Goal: Information Seeking & Learning: Understand process/instructions

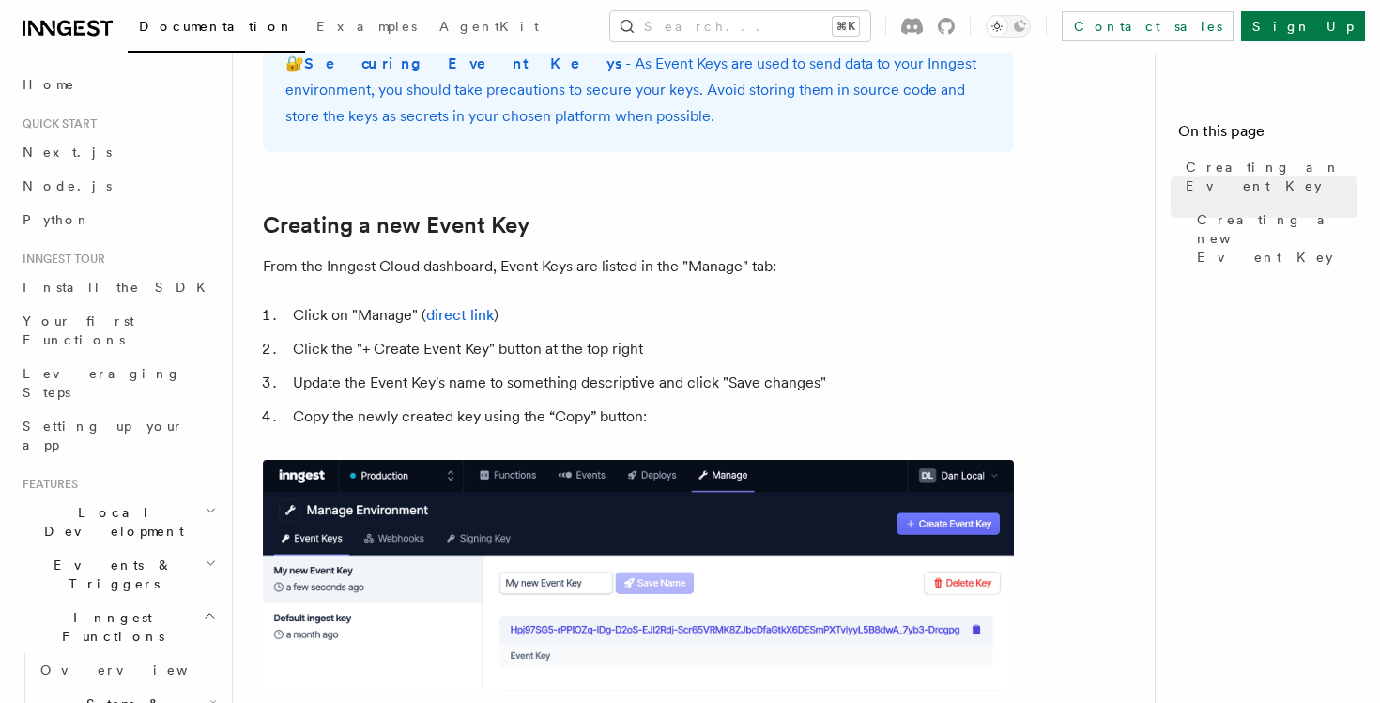
scroll to position [705, 0]
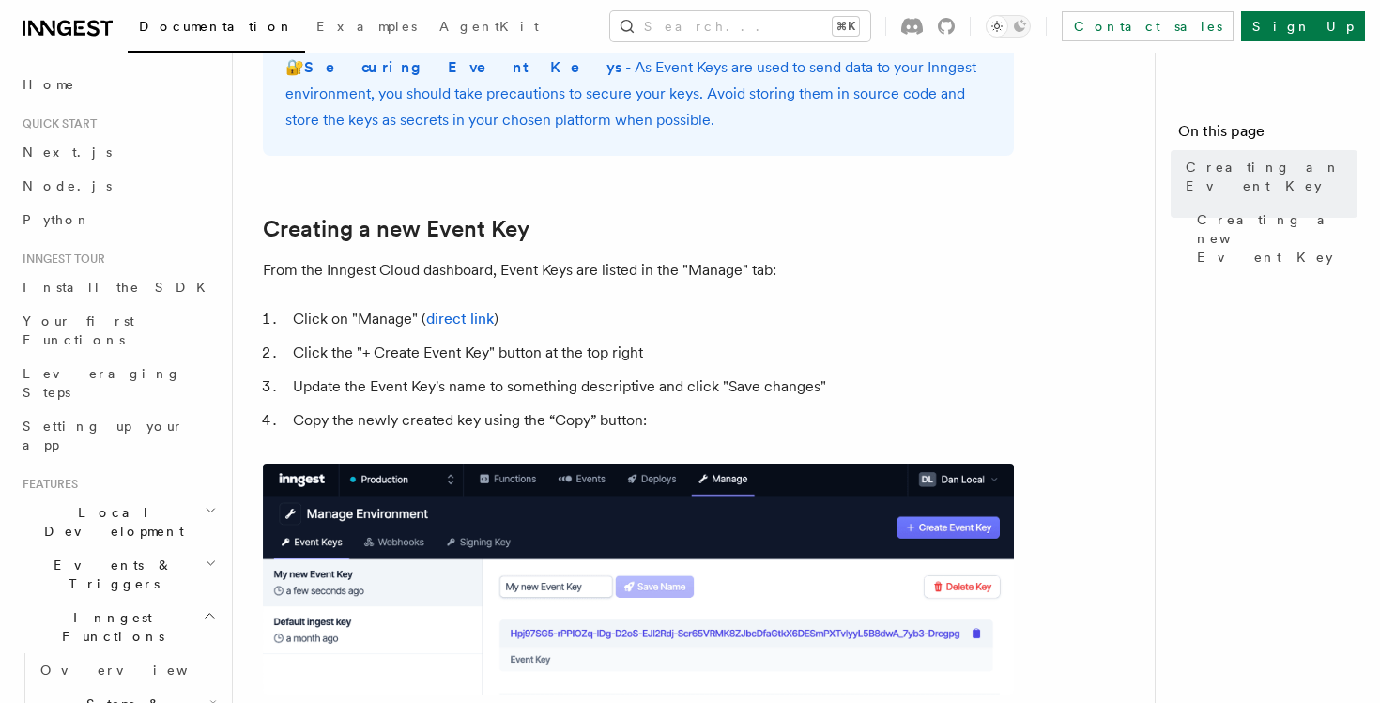
click at [652, 334] on ol "Click on "Manage" ( direct link ) Click the "+ Create Event Key" button at the …" at bounding box center [638, 370] width 751 height 128
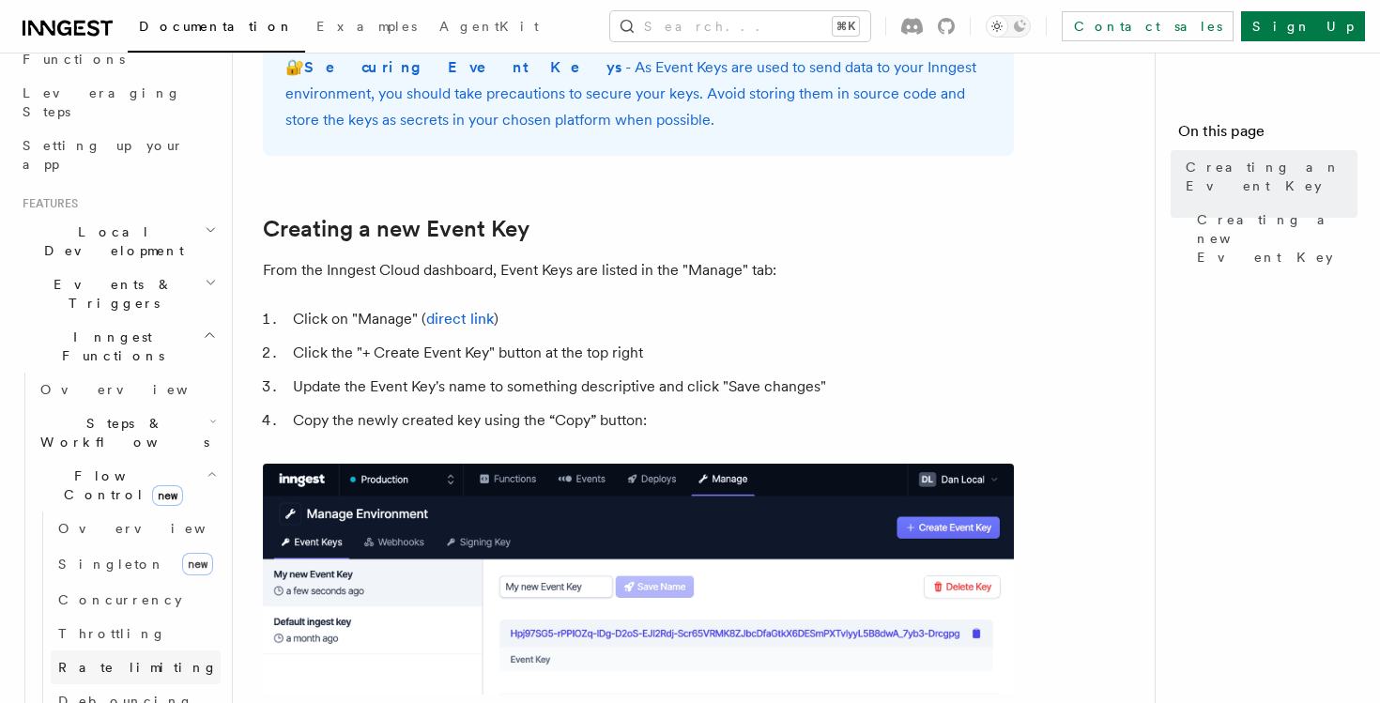
scroll to position [282, 0]
click at [105, 554] on span "Singleton" at bounding box center [111, 563] width 107 height 19
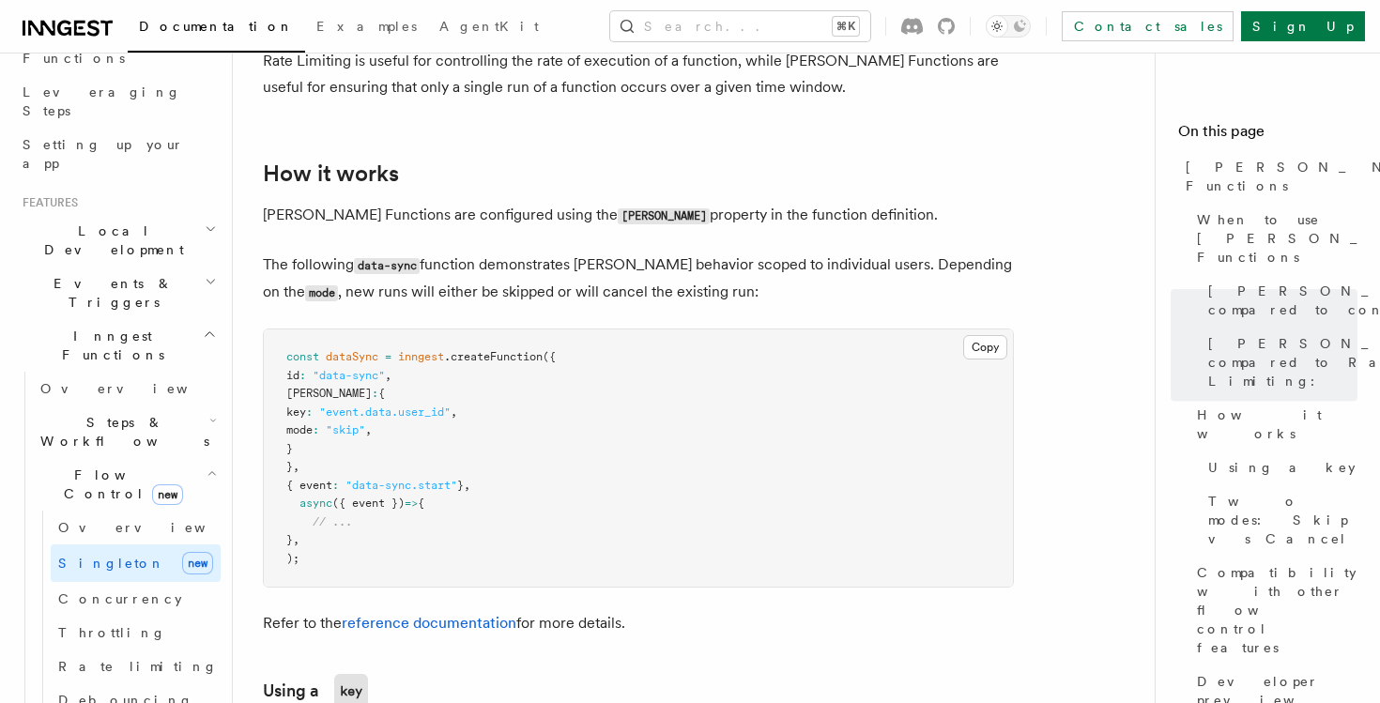
scroll to position [1400, 0]
click at [200, 458] on h2 "Flow Control new" at bounding box center [127, 484] width 188 height 53
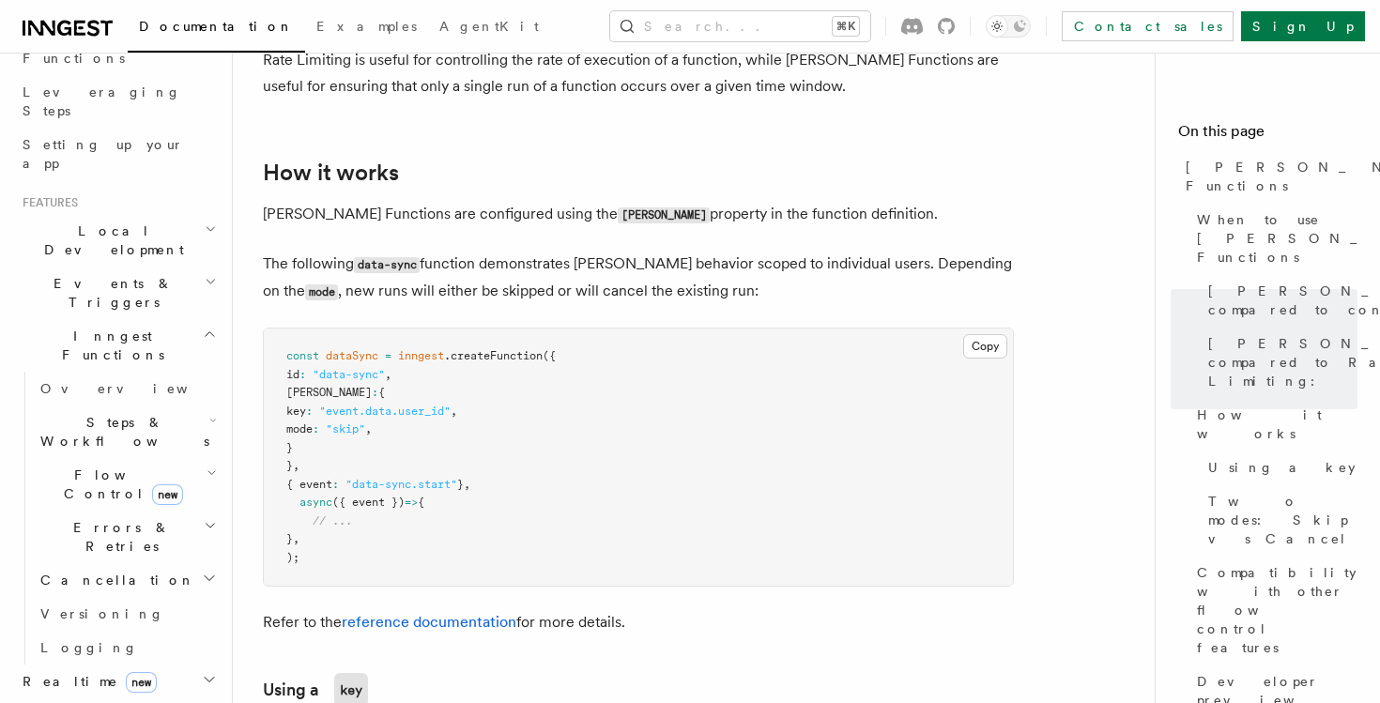
click at [126, 672] on span "new" at bounding box center [141, 682] width 31 height 21
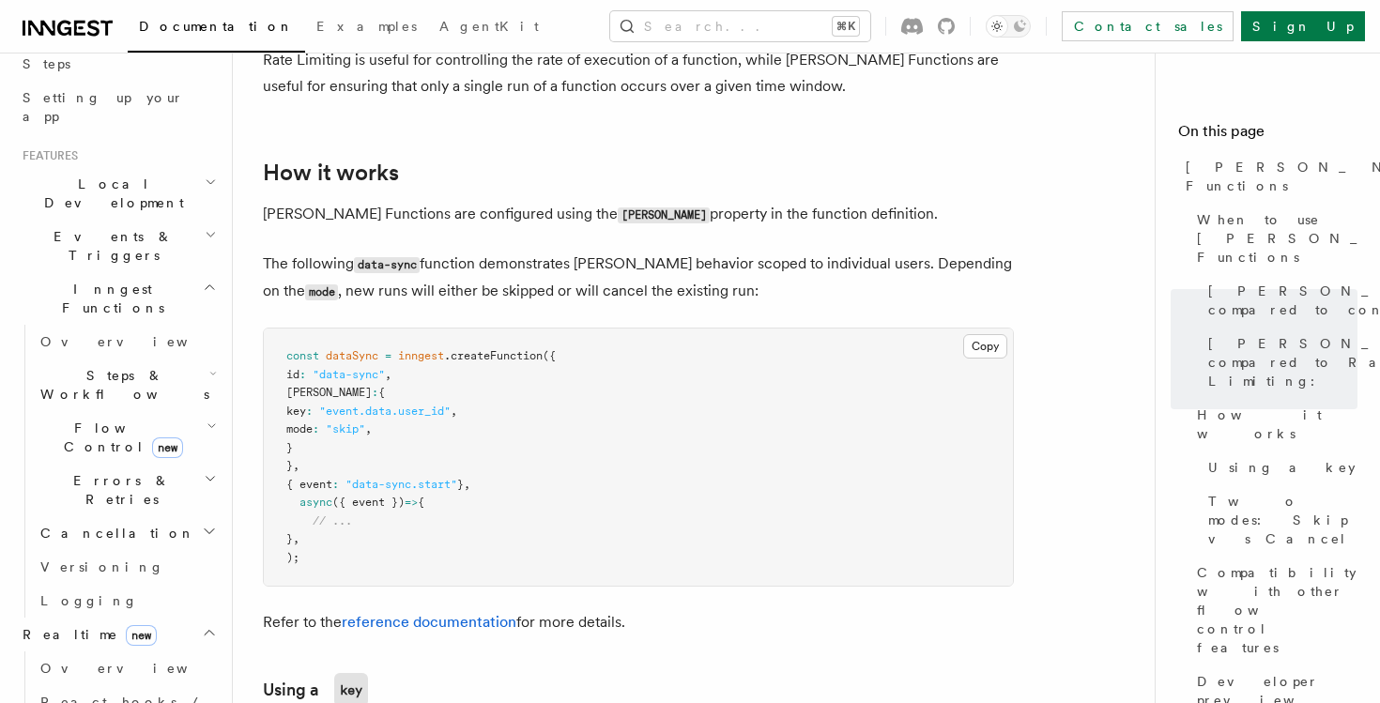
scroll to position [334, 0]
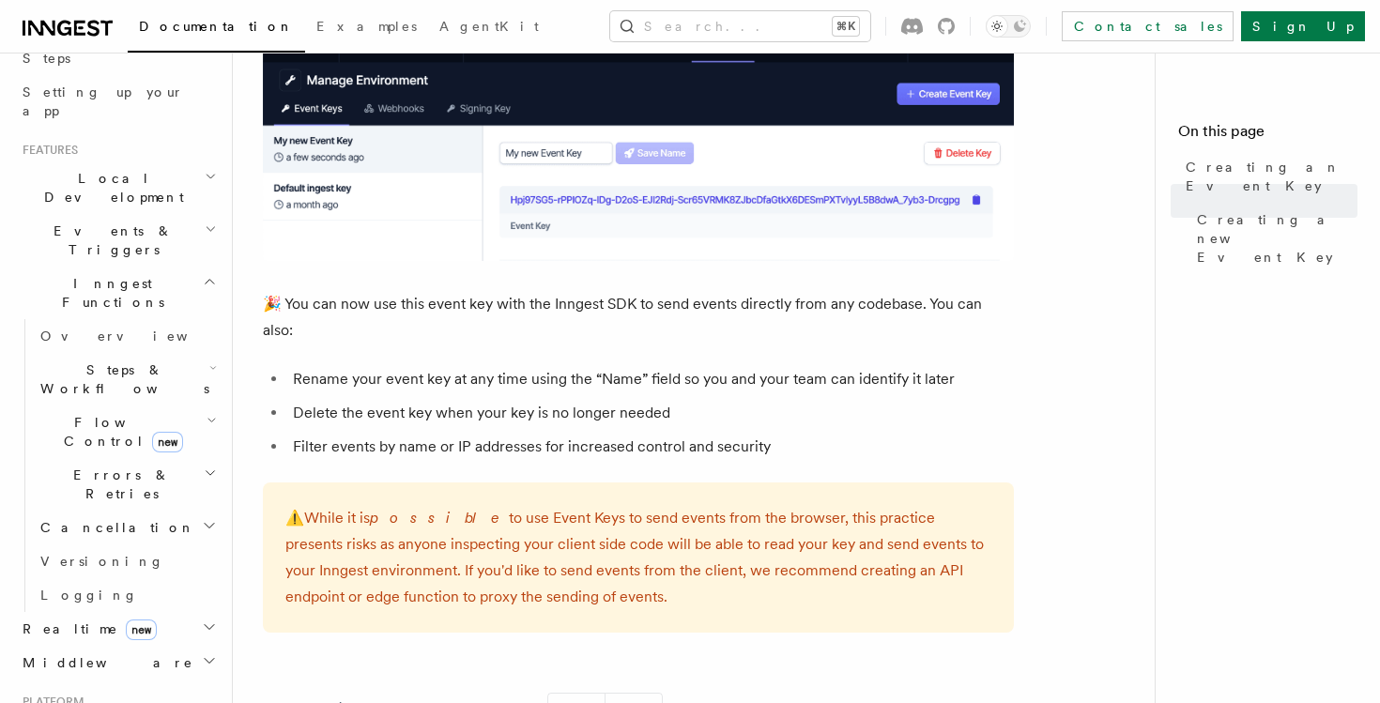
scroll to position [1163, 0]
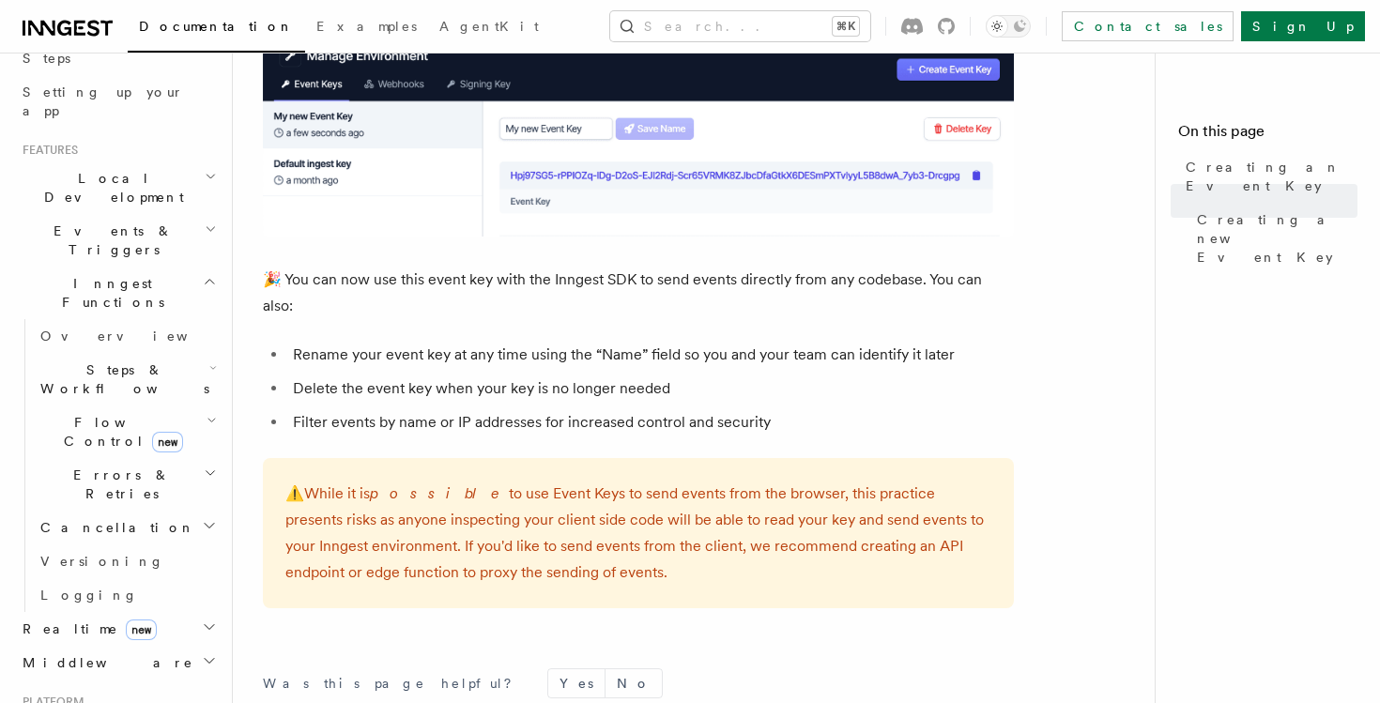
click at [386, 486] on p "⚠️ While it is possible to use Event Keys to send events from the browser, this…" at bounding box center [638, 533] width 706 height 105
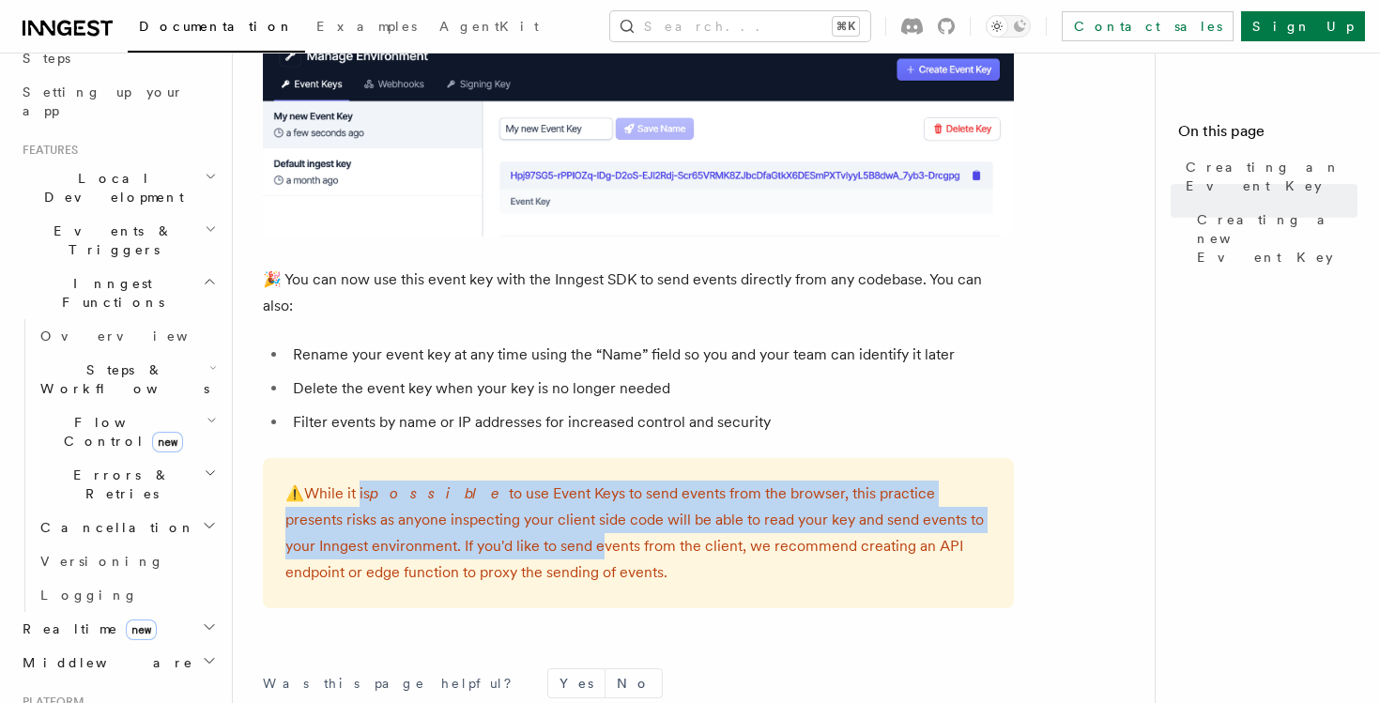
drag, startPoint x: 354, startPoint y: 459, endPoint x: 511, endPoint y: 535, distance: 174.3
click at [511, 532] on p "⚠️ While it is possible to use Event Keys to send events from the browser, this…" at bounding box center [638, 533] width 706 height 105
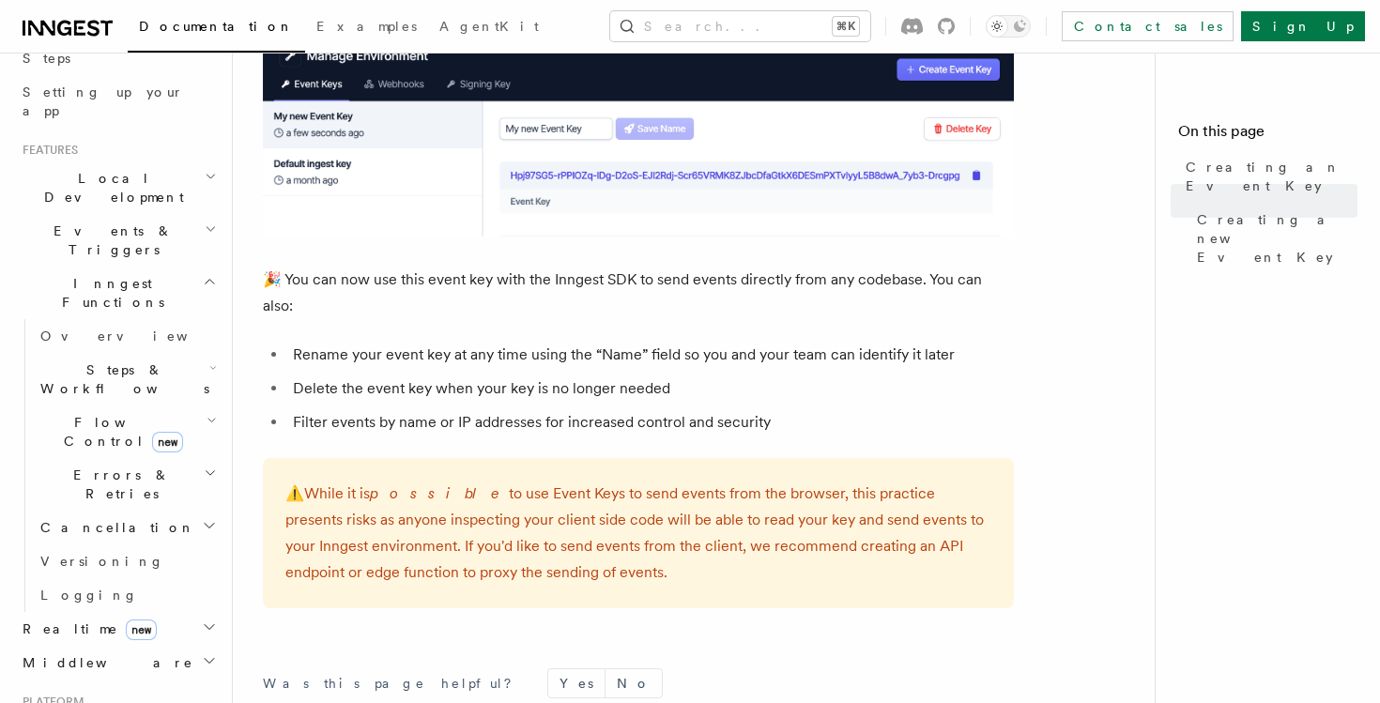
click at [511, 535] on p "⚠️ While it is possible to use Event Keys to send events from the browser, this…" at bounding box center [638, 533] width 706 height 105
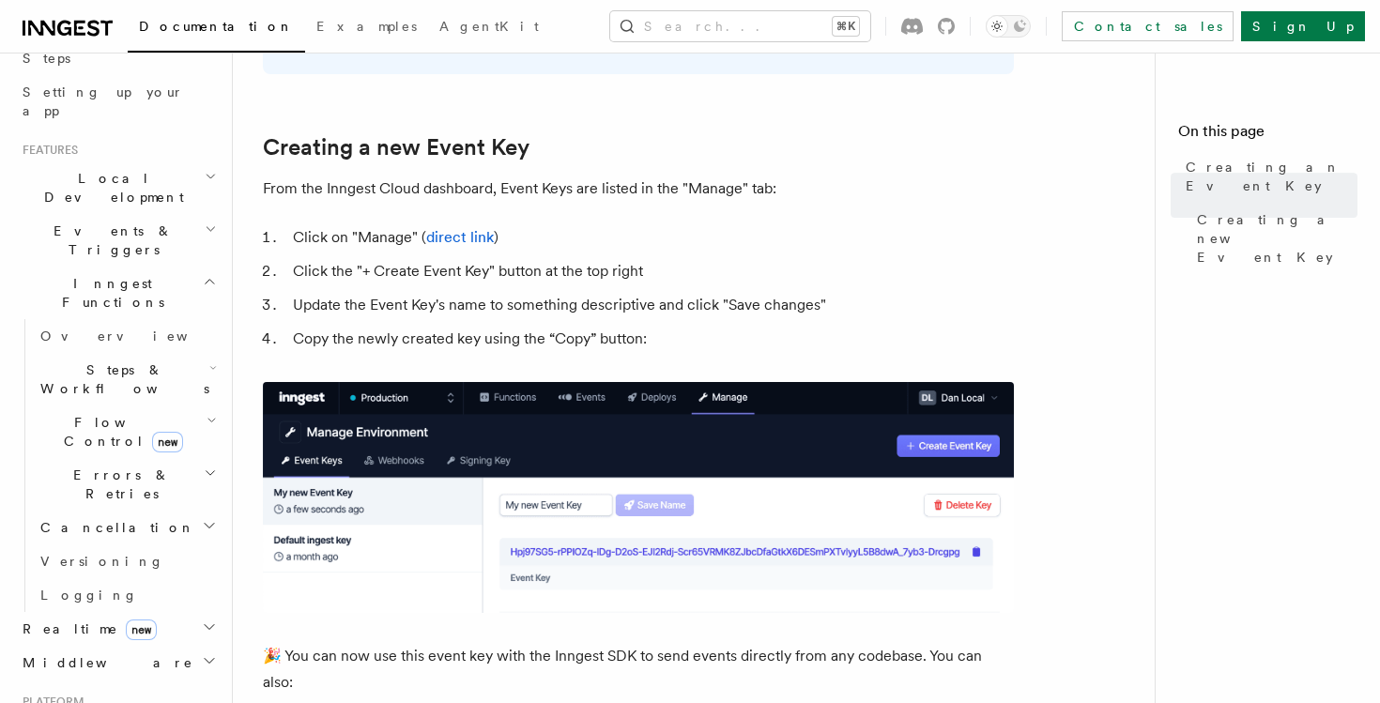
scroll to position [777, 0]
